Goal: Task Accomplishment & Management: Manage account settings

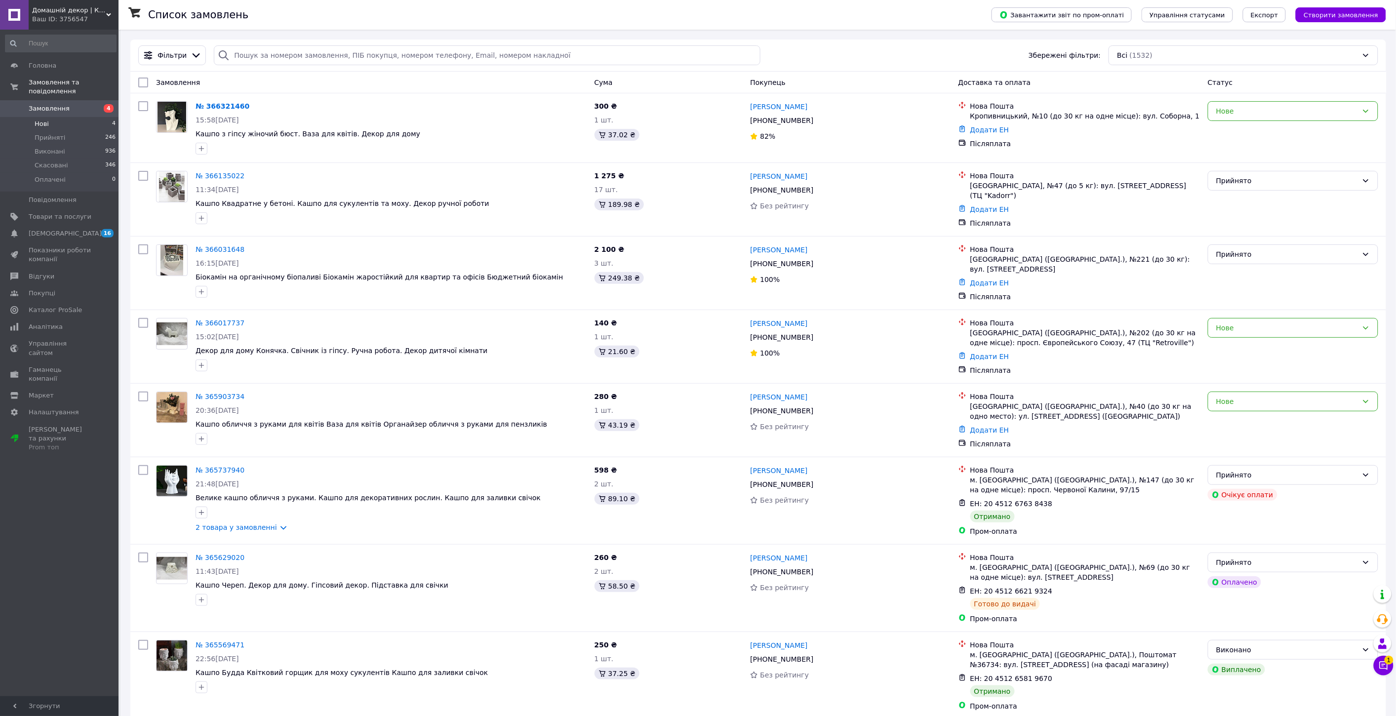
click at [38, 119] on span "Нові" at bounding box center [42, 123] width 14 height 9
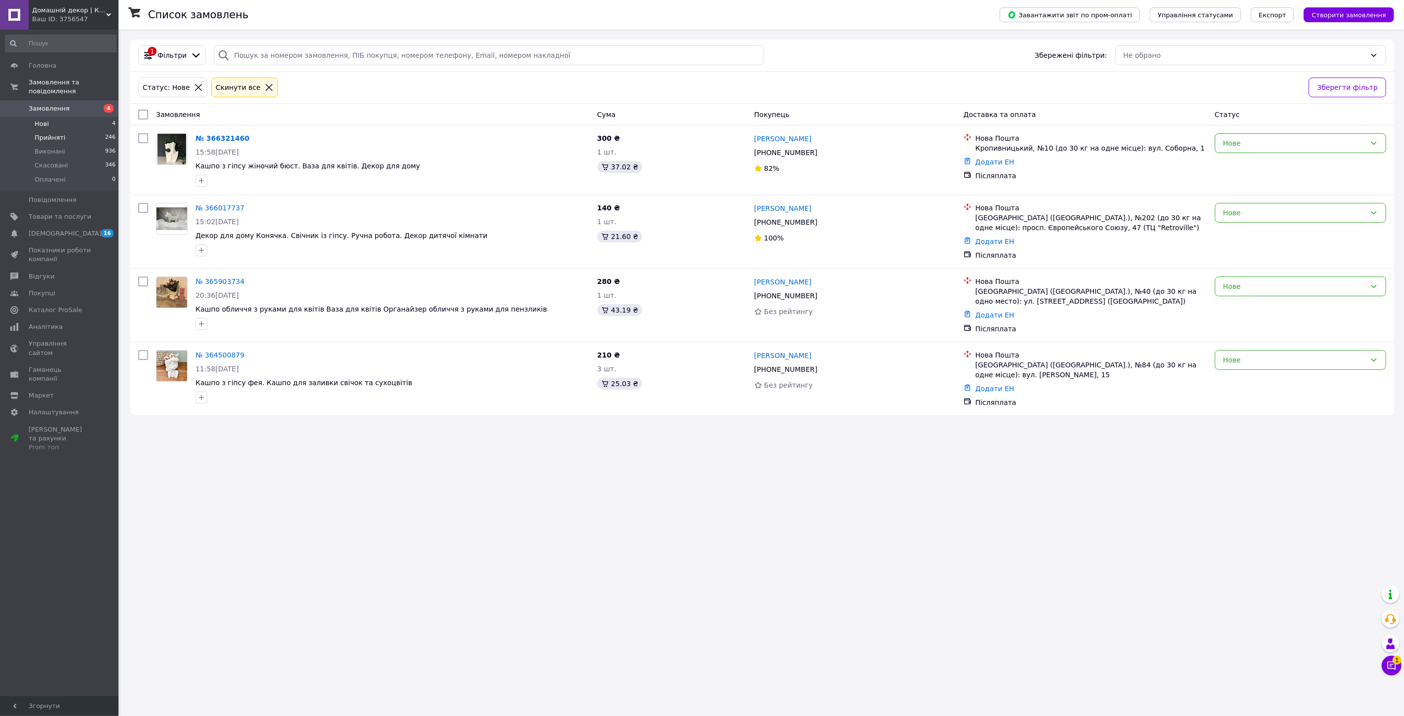
click at [69, 131] on li "Прийняті 246" at bounding box center [60, 138] width 121 height 14
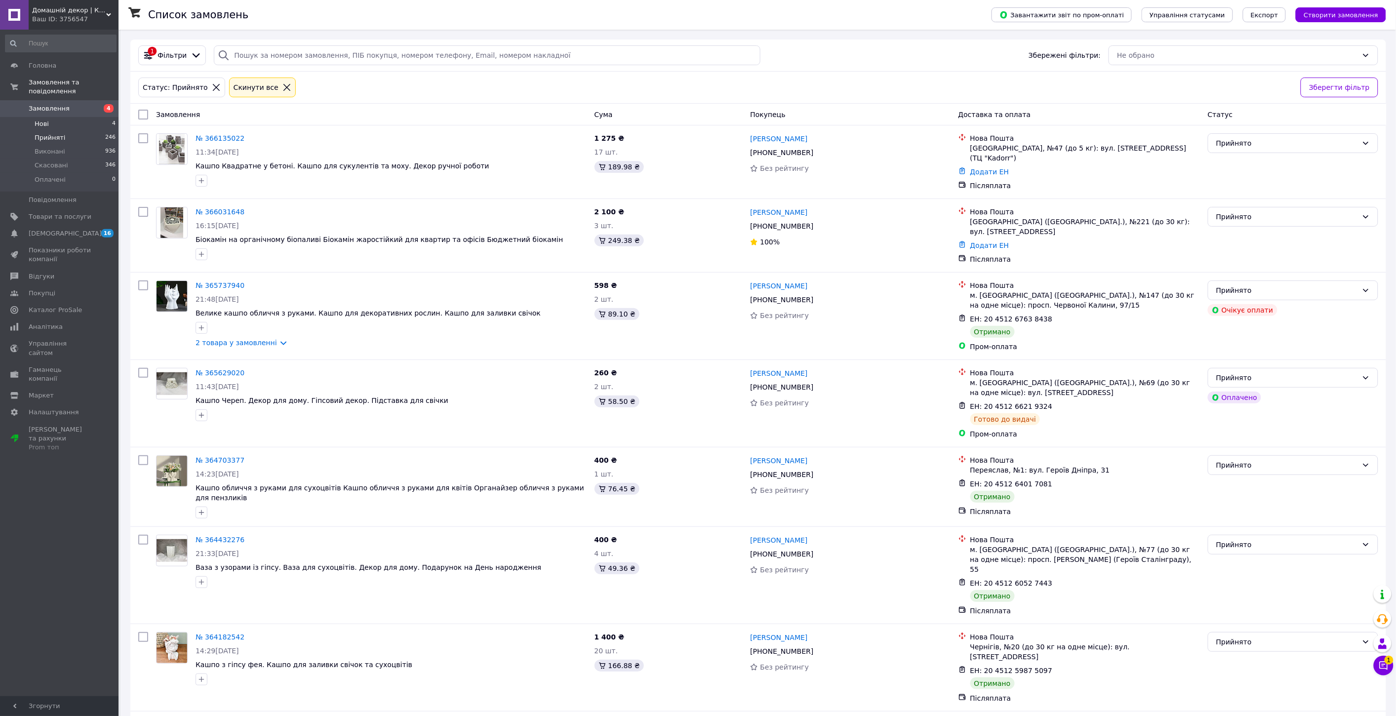
click at [85, 117] on li "Нові 4" at bounding box center [60, 124] width 121 height 14
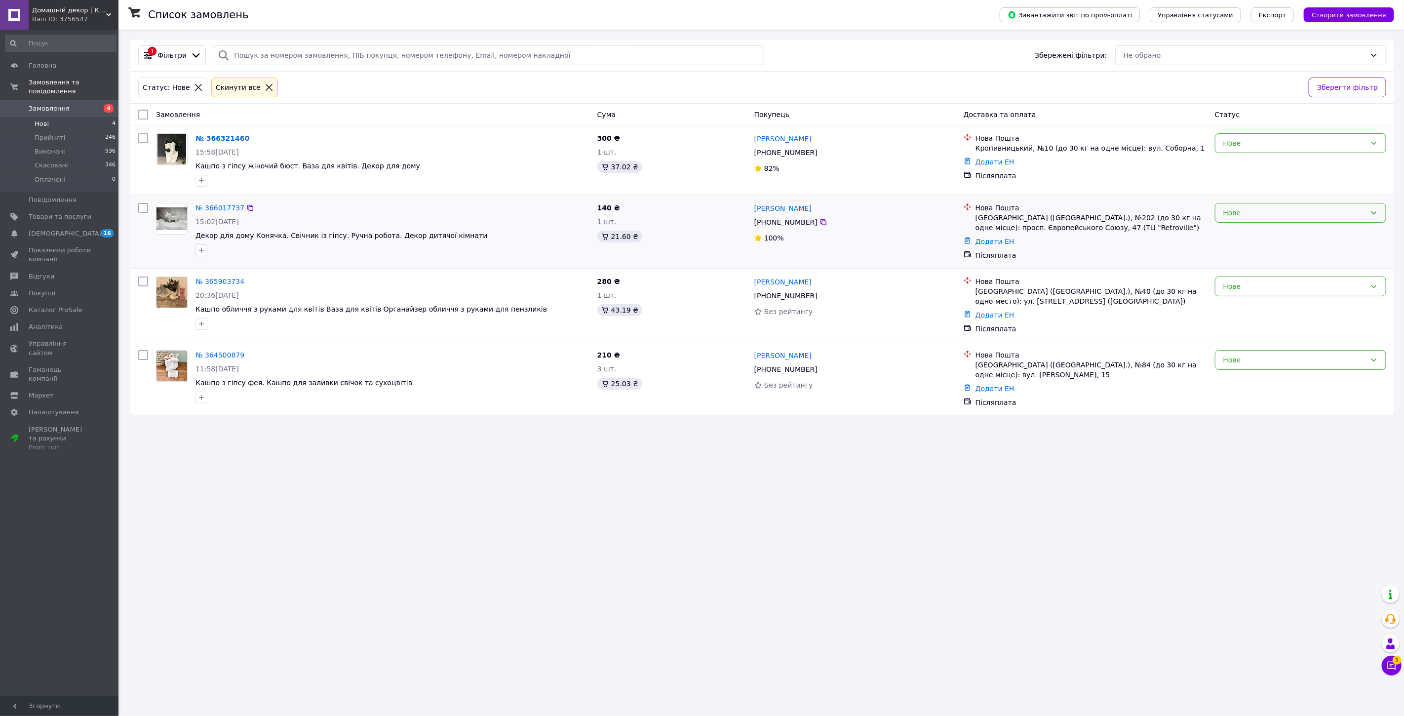
click at [1260, 211] on div "Нове" at bounding box center [1294, 212] width 143 height 11
click at [1243, 234] on li "Прийнято" at bounding box center [1301, 235] width 171 height 18
drag, startPoint x: 813, startPoint y: 139, endPoint x: 754, endPoint y: 140, distance: 58.3
click at [754, 140] on div "[PERSON_NAME]" at bounding box center [854, 138] width 203 height 12
copy link "[PERSON_NAME]"
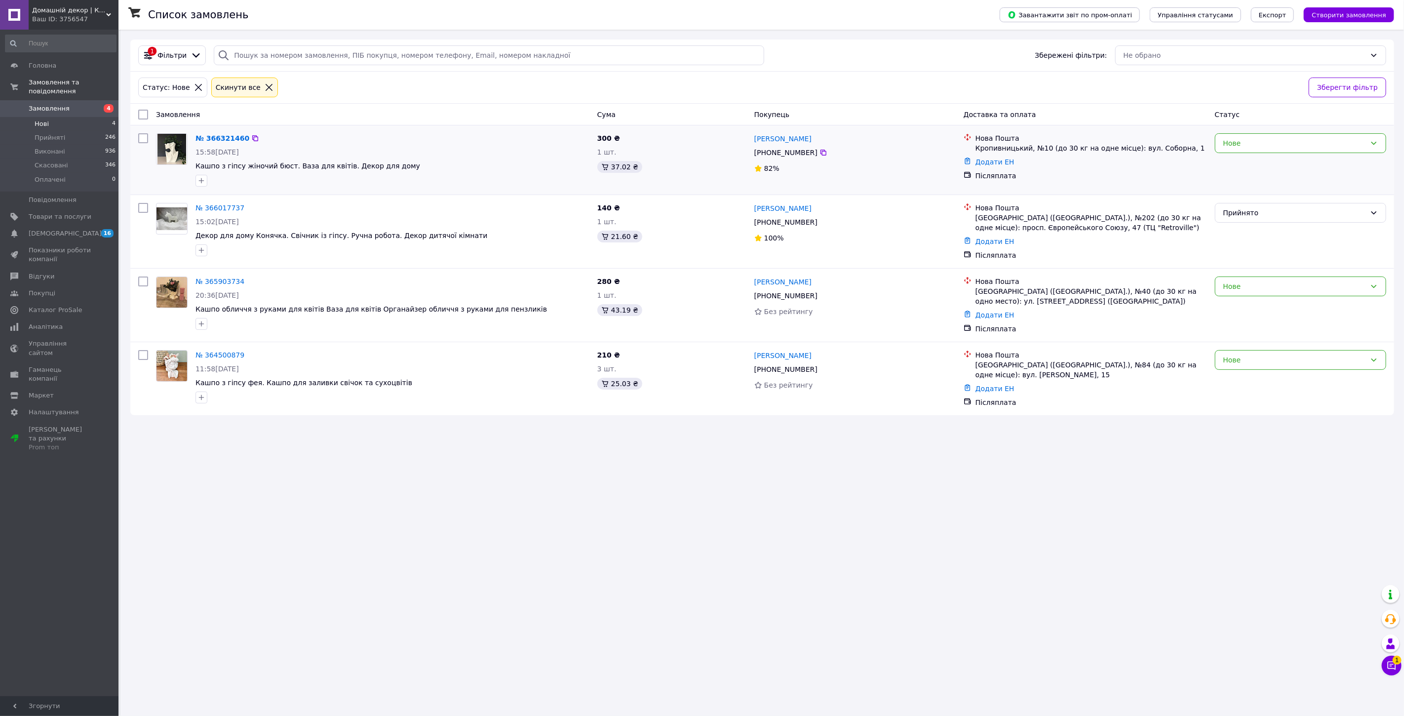
click at [779, 151] on div "[PHONE_NUMBER]" at bounding box center [785, 153] width 67 height 14
copy div "[PHONE_NUMBER]"
click at [985, 149] on div "Кропивницький, №10 (до 30 кг на одне місце): вул. Соборна, 1" at bounding box center [1092, 148] width 232 height 10
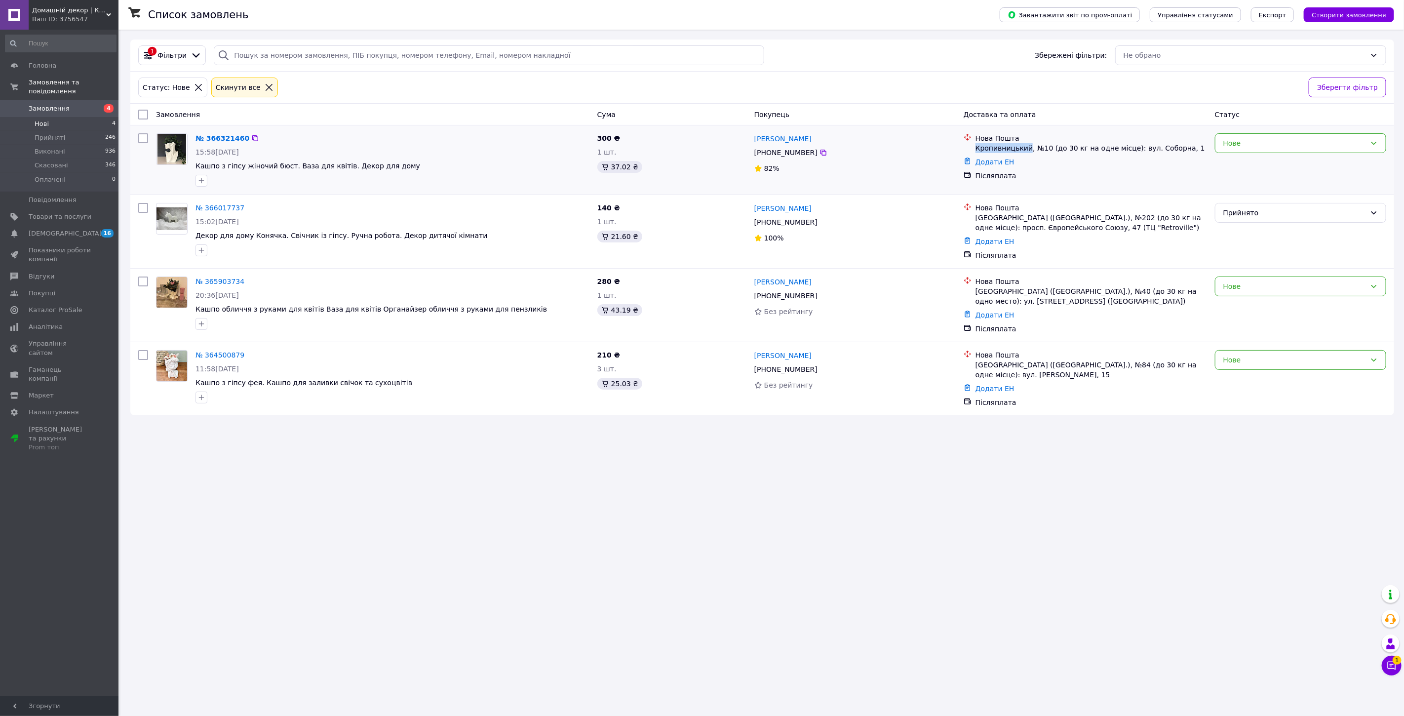
click at [985, 149] on div "Кропивницький, №10 (до 30 кг на одне місце): вул. Соборна, 1" at bounding box center [1092, 148] width 232 height 10
click at [986, 149] on div "Кропивницький, №10 (до 30 кг на одне місце): вул. Соборна, 1" at bounding box center [1092, 148] width 232 height 10
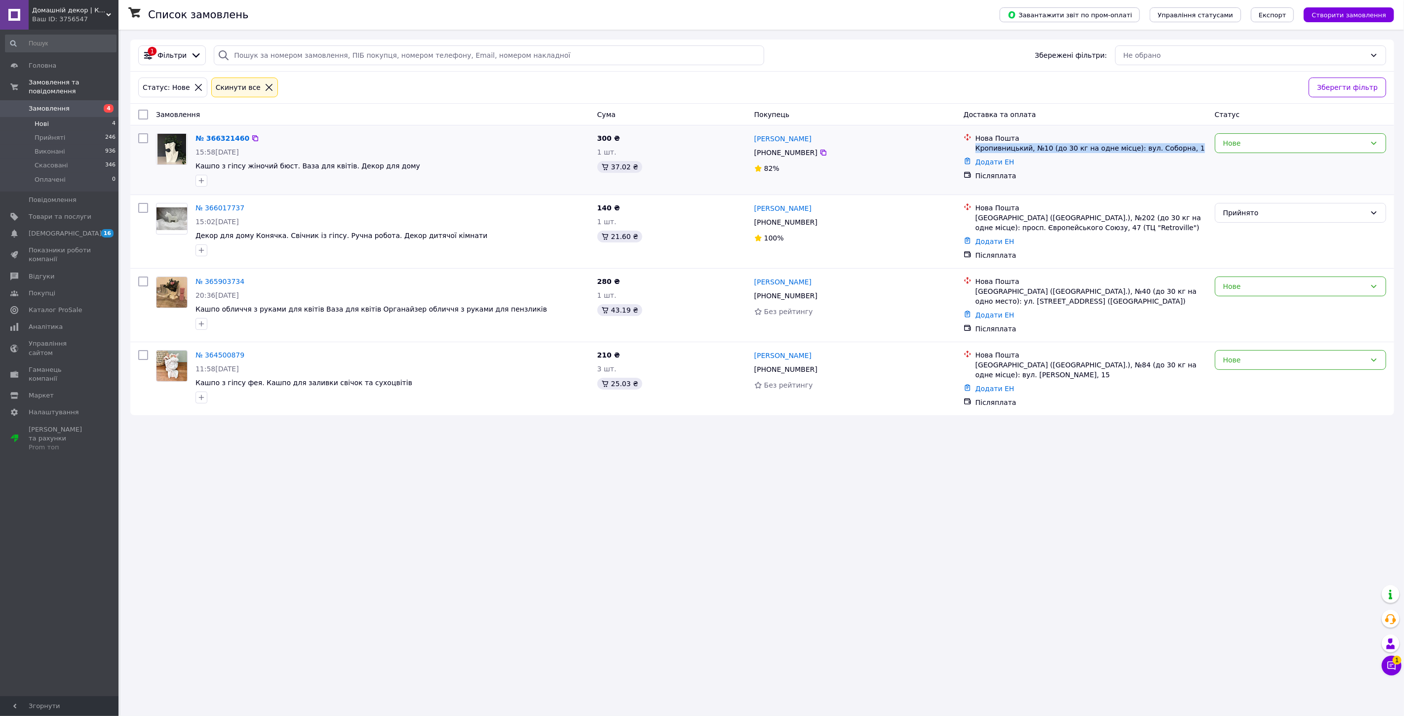
copy ul "Кропивницький, №10 (до 30 кг на одне місце): вул. Соборна, 1"
click at [1284, 144] on div "Нове" at bounding box center [1294, 143] width 143 height 11
click at [1269, 163] on li "Прийнято" at bounding box center [1301, 166] width 171 height 18
